Goal: Navigation & Orientation: Find specific page/section

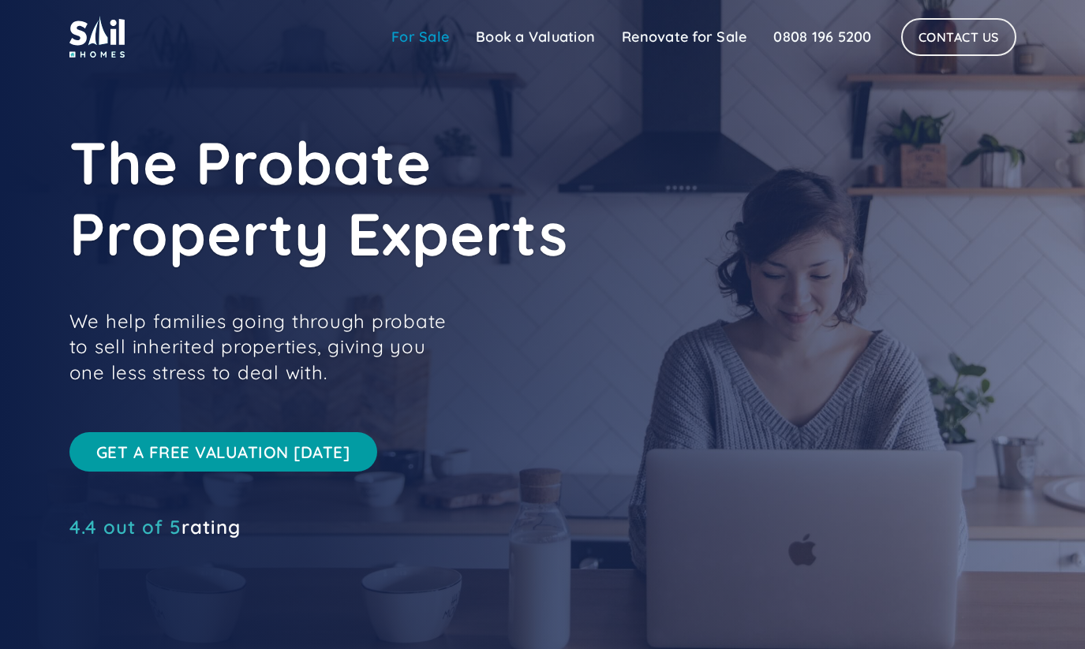
click at [440, 36] on link "For Sale" at bounding box center [420, 37] width 84 height 32
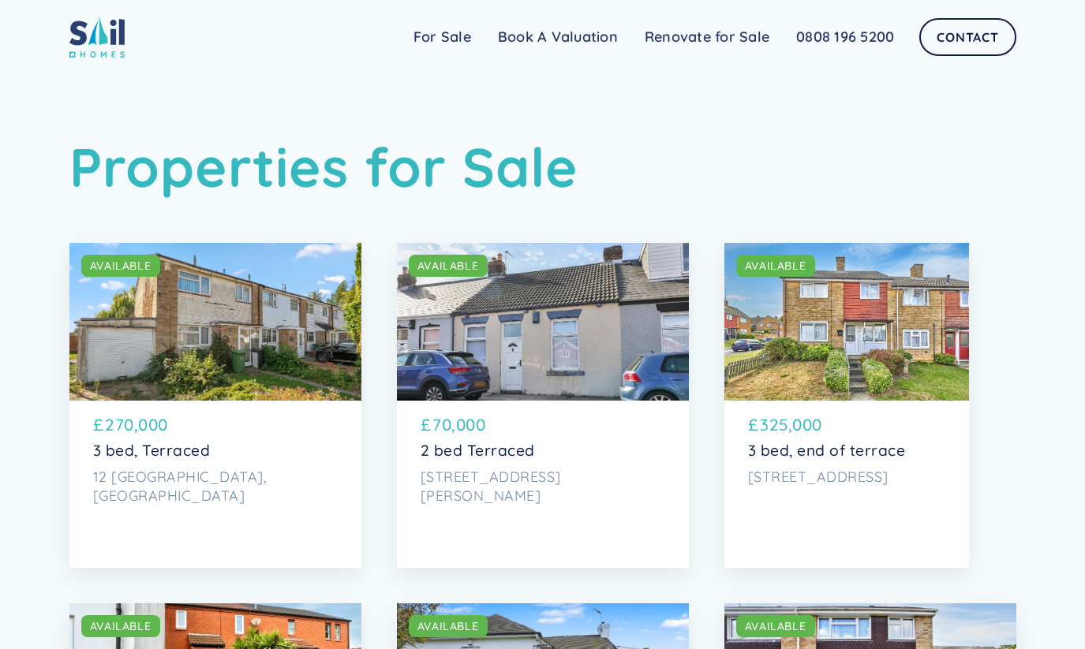
click at [87, 33] on img at bounding box center [96, 37] width 55 height 42
